Goal: Task Accomplishment & Management: Manage account settings

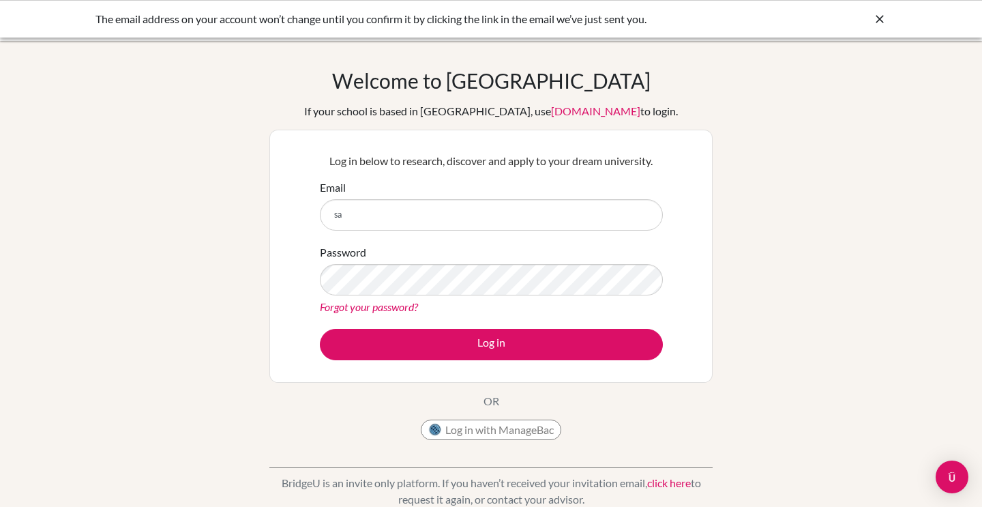
type input "sa"
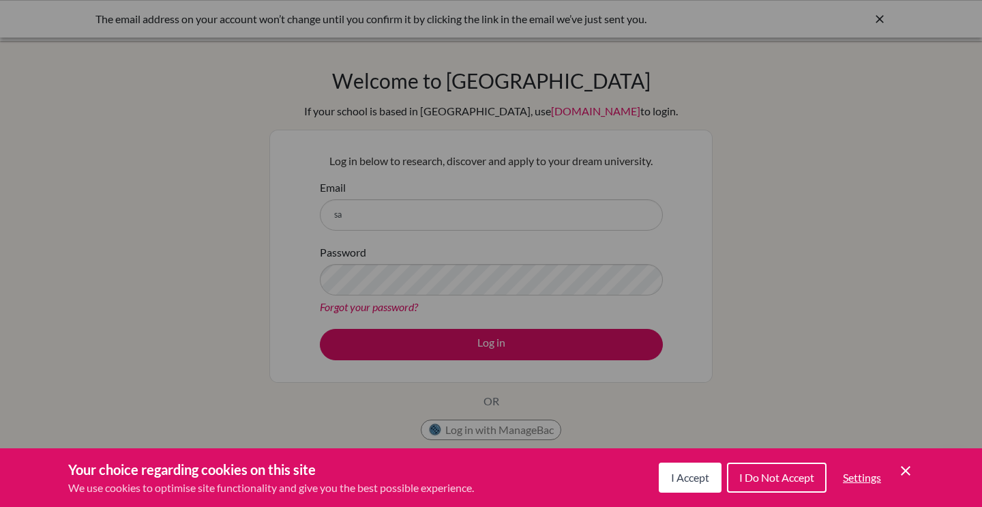
click at [783, 473] on span "I Do Not Accept" at bounding box center [776, 477] width 75 height 13
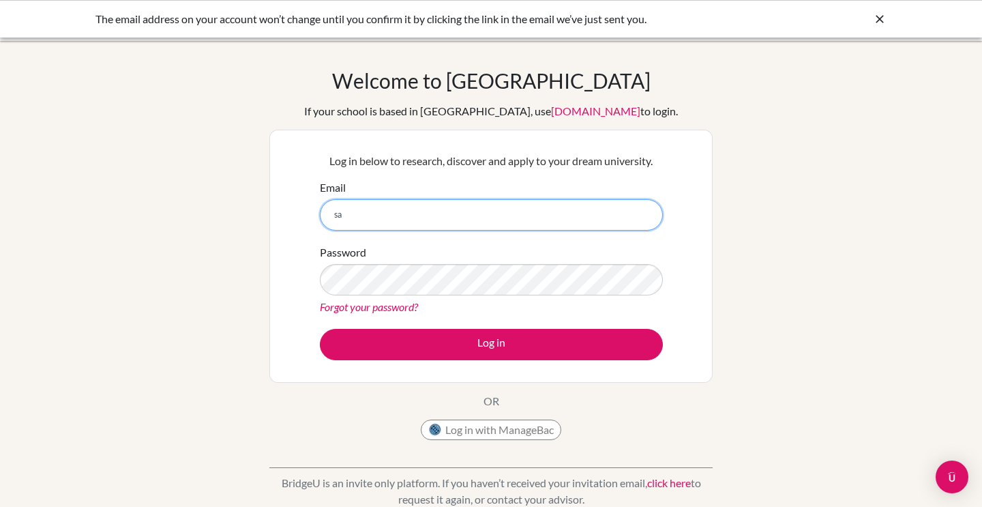
click at [389, 215] on input "sa" at bounding box center [491, 214] width 343 height 31
type input "[EMAIL_ADDRESS][DOMAIN_NAME]"
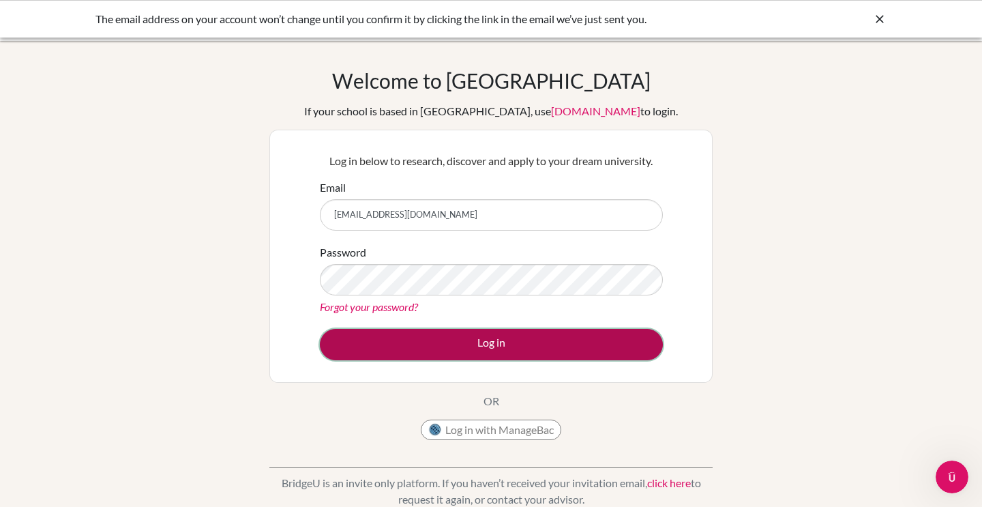
click at [428, 342] on button "Log in" at bounding box center [491, 344] width 343 height 31
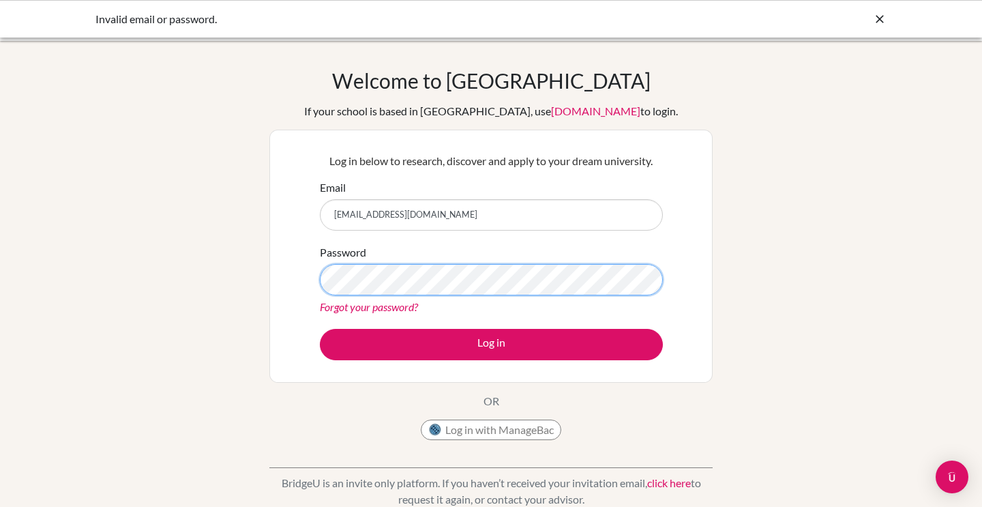
click at [320, 329] on button "Log in" at bounding box center [491, 344] width 343 height 31
